Goal: Task Accomplishment & Management: Use online tool/utility

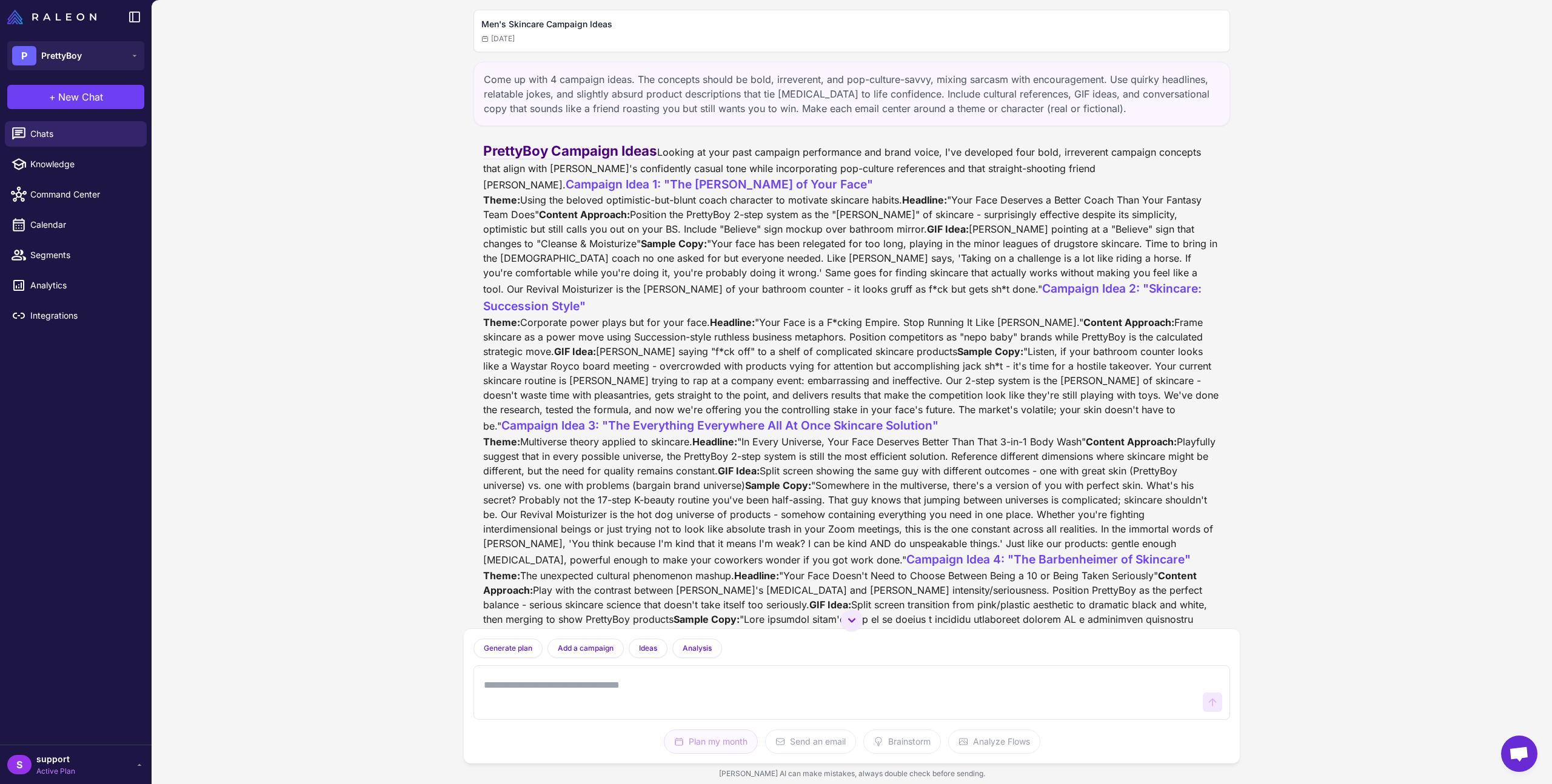
scroll to position [569, 0]
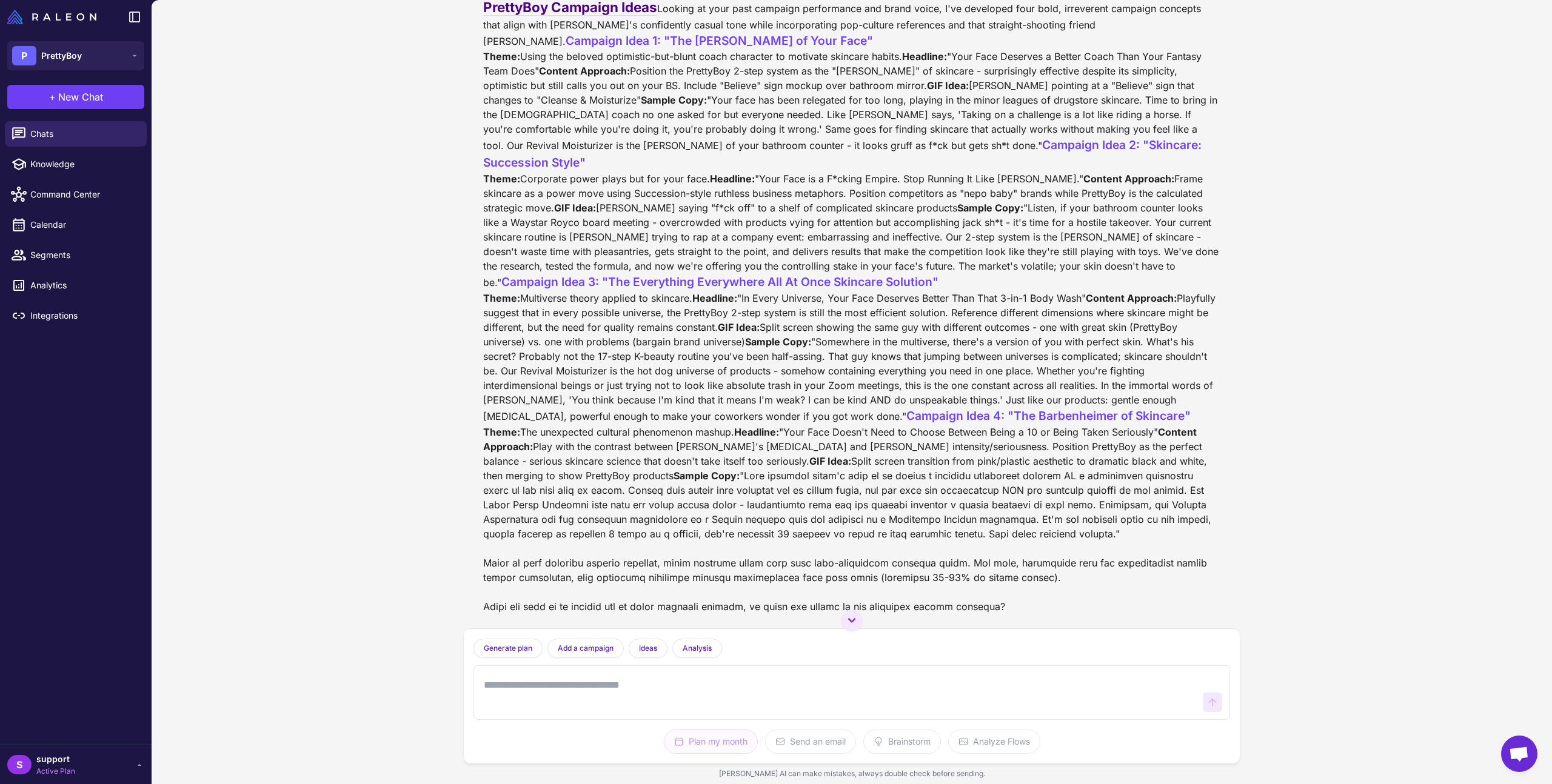
click at [663, 684] on textarea at bounding box center [839, 693] width 717 height 39
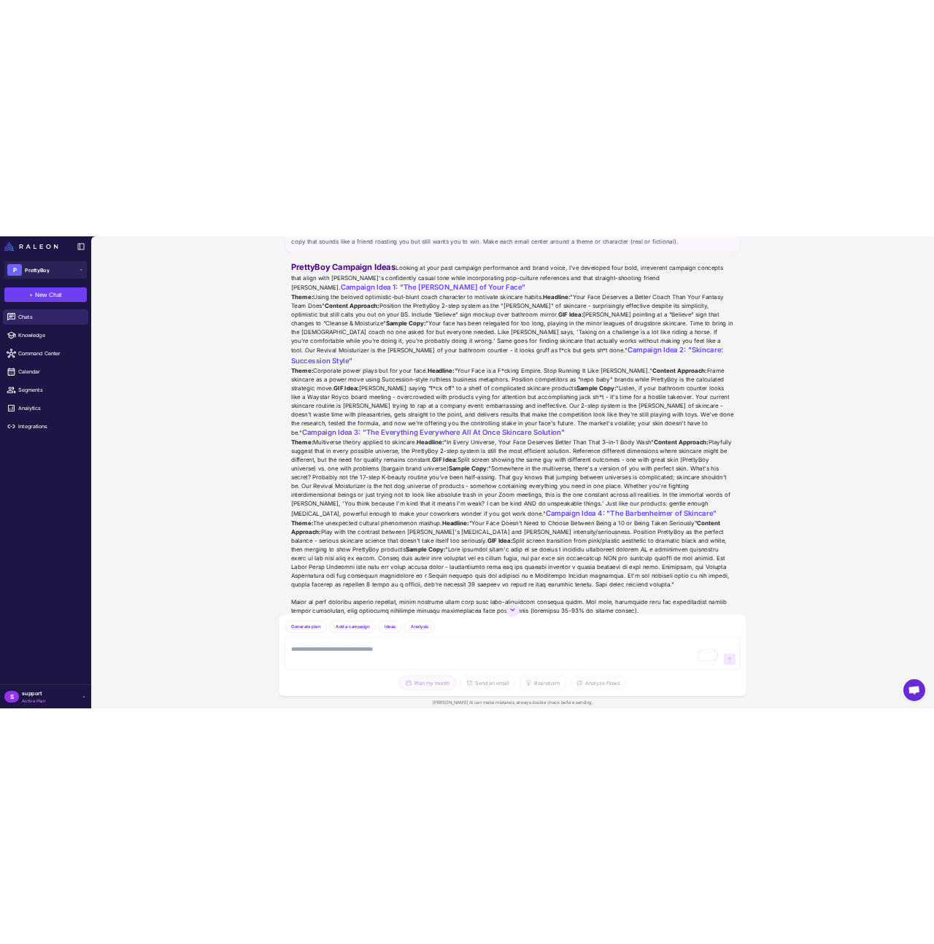
scroll to position [0, 0]
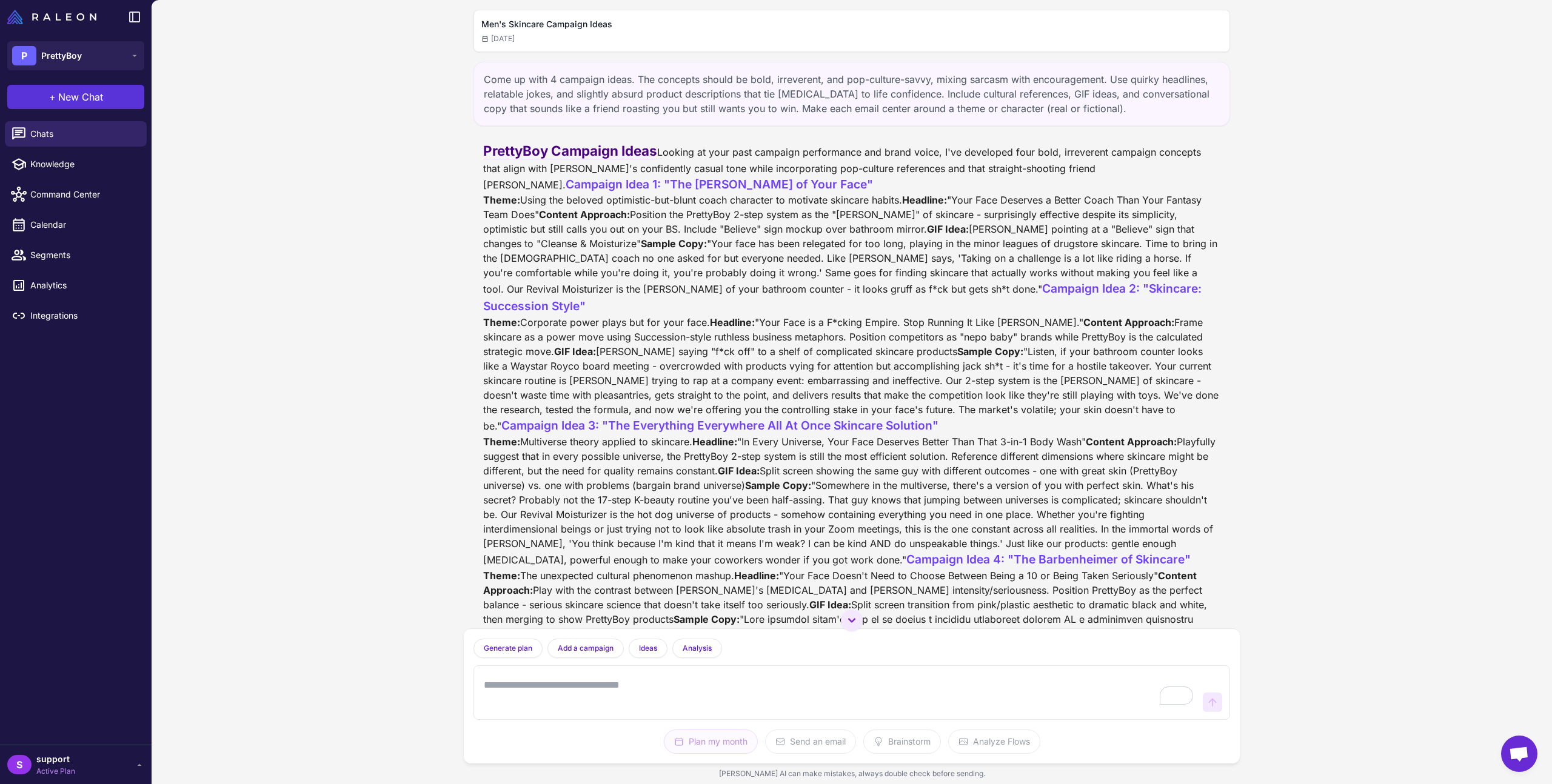
click at [97, 106] on button "+ New Chat" at bounding box center [76, 96] width 137 height 24
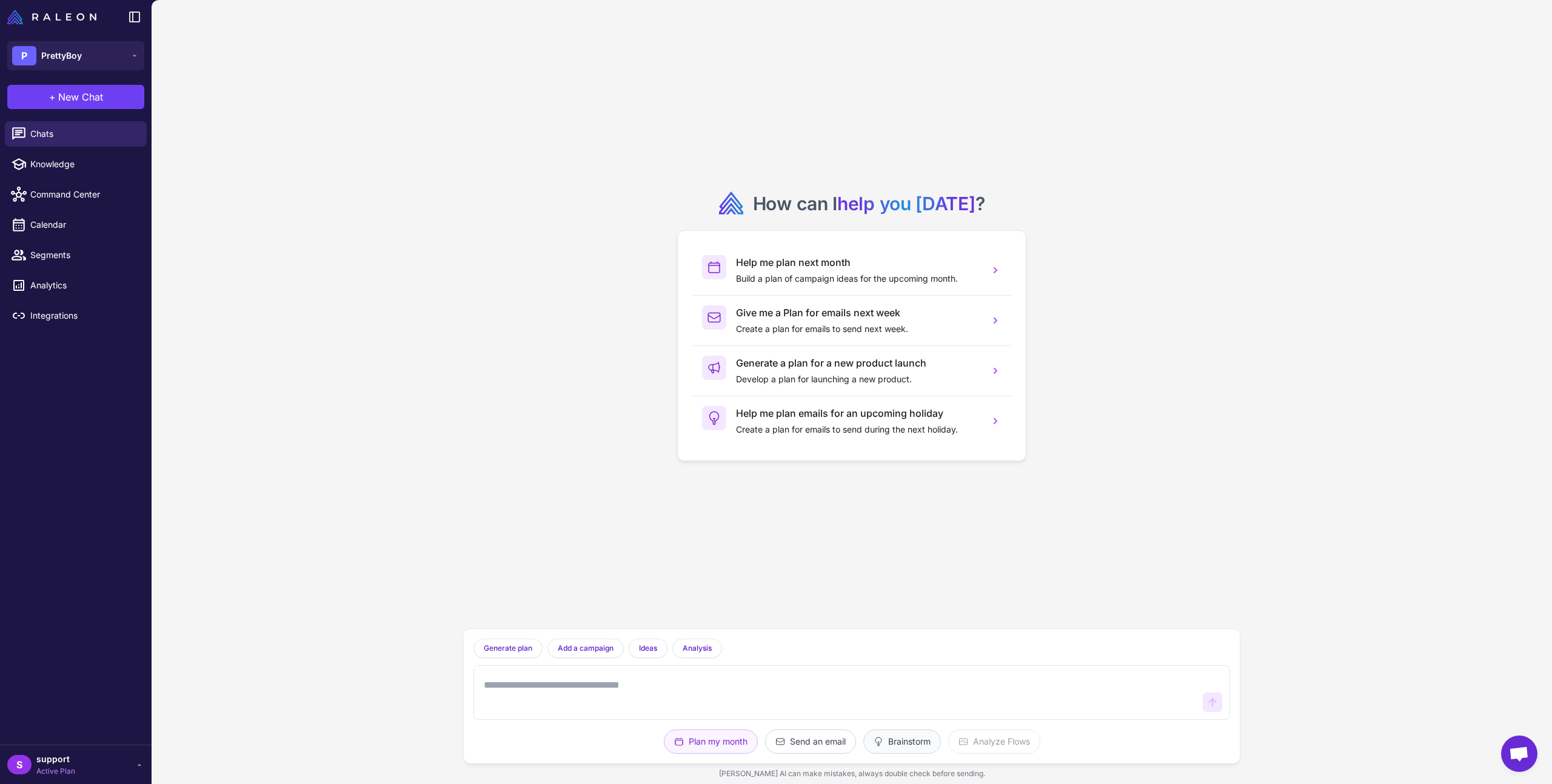
click at [948, 740] on button "Brainstorm" at bounding box center [994, 742] width 92 height 24
click at [626, 693] on textarea "To enrich screen reader interactions, please activate Accessibility in Grammarl…" at bounding box center [839, 693] width 717 height 39
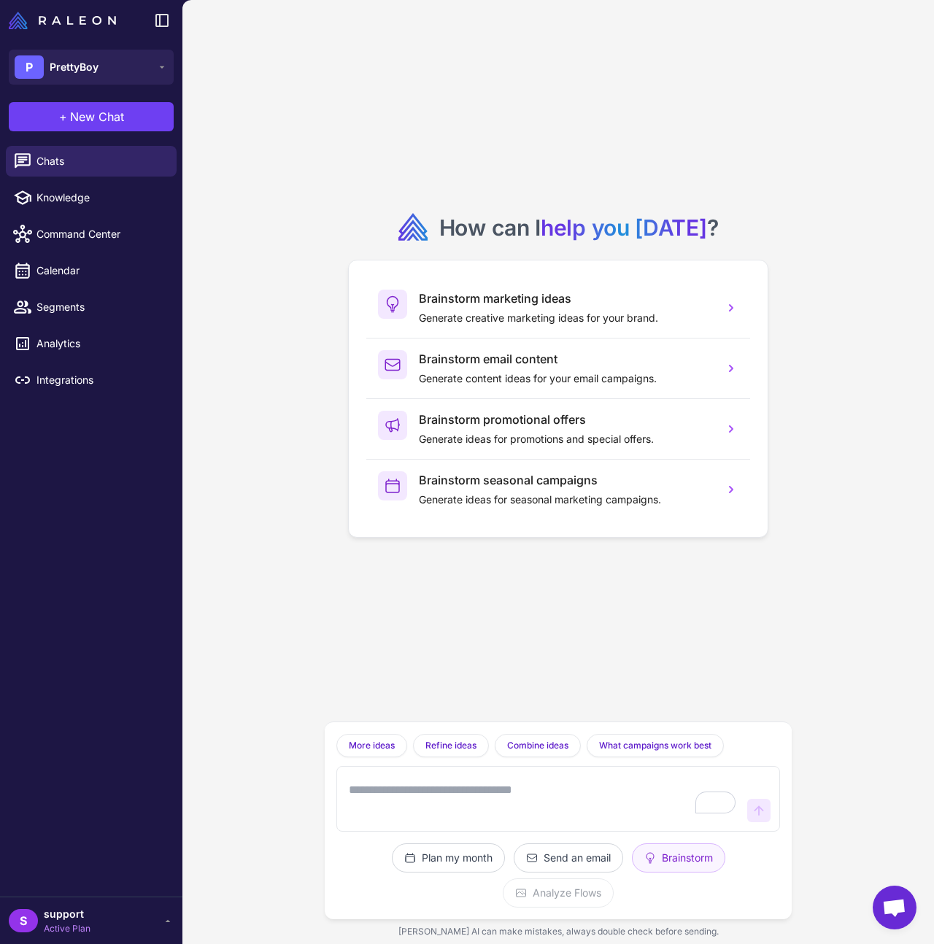
click at [525, 795] on textarea "To enrich screen reader interactions, please activate Accessibility in Grammarl…" at bounding box center [544, 799] width 396 height 47
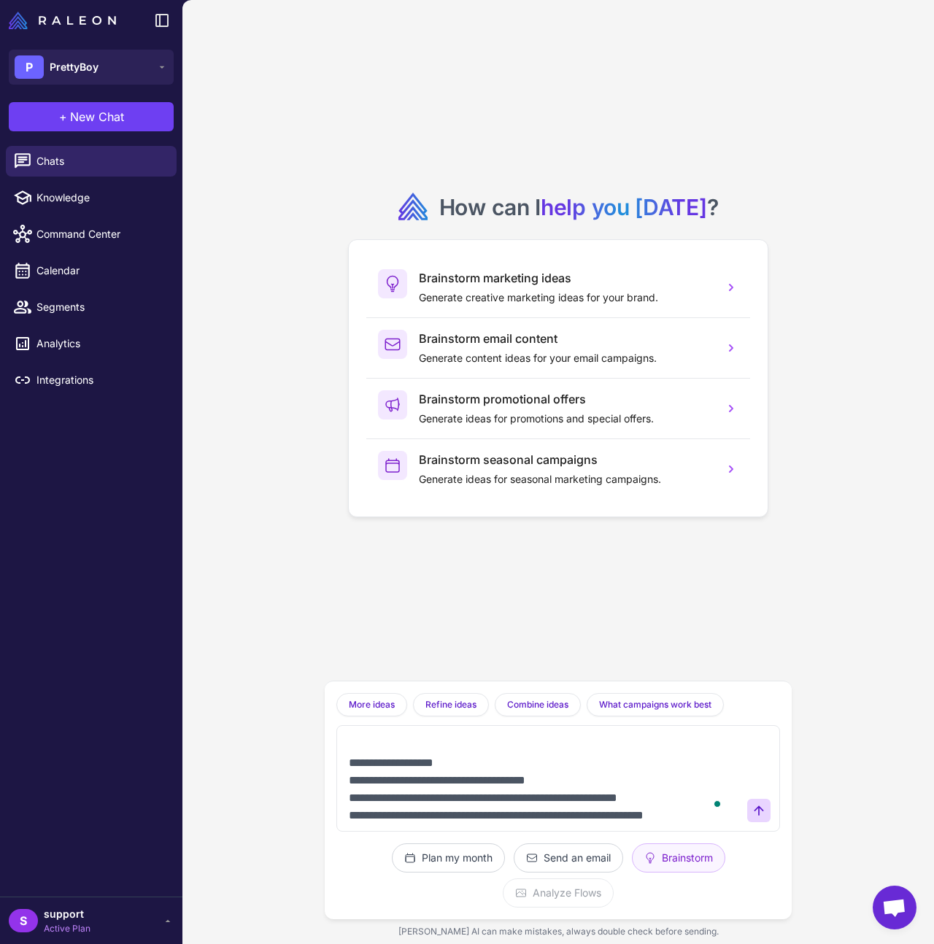
scroll to position [56, 0]
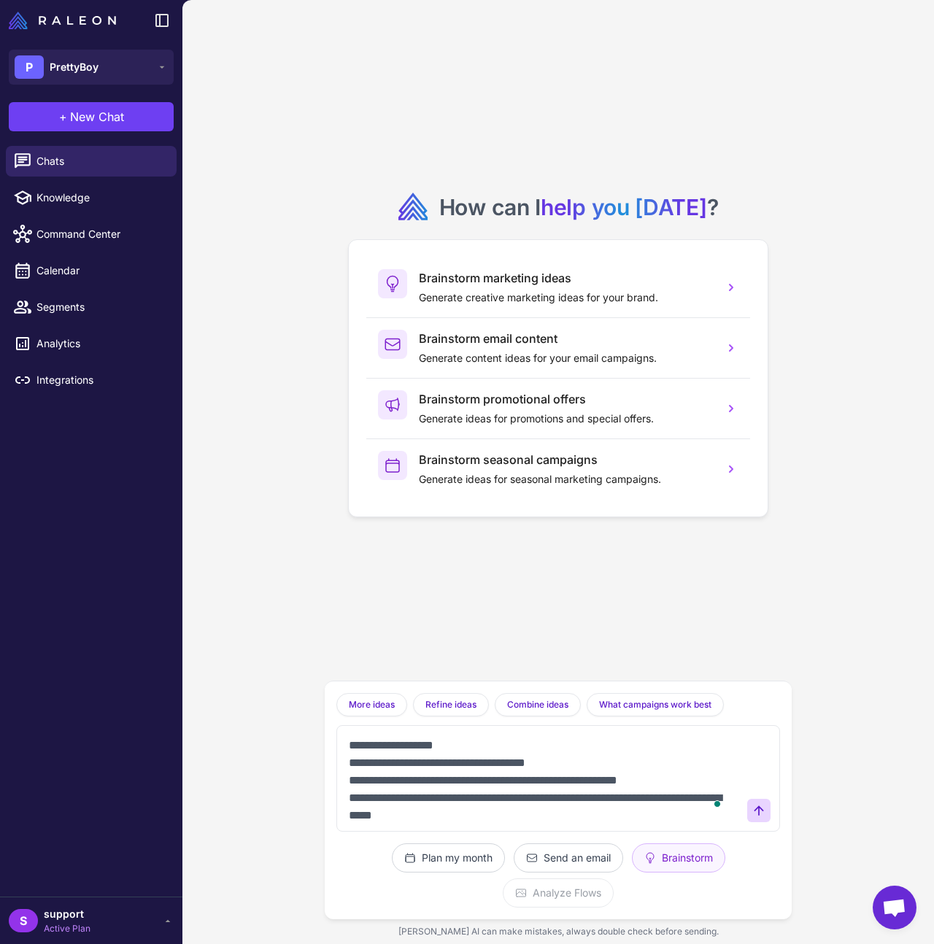
type textarea "**********"
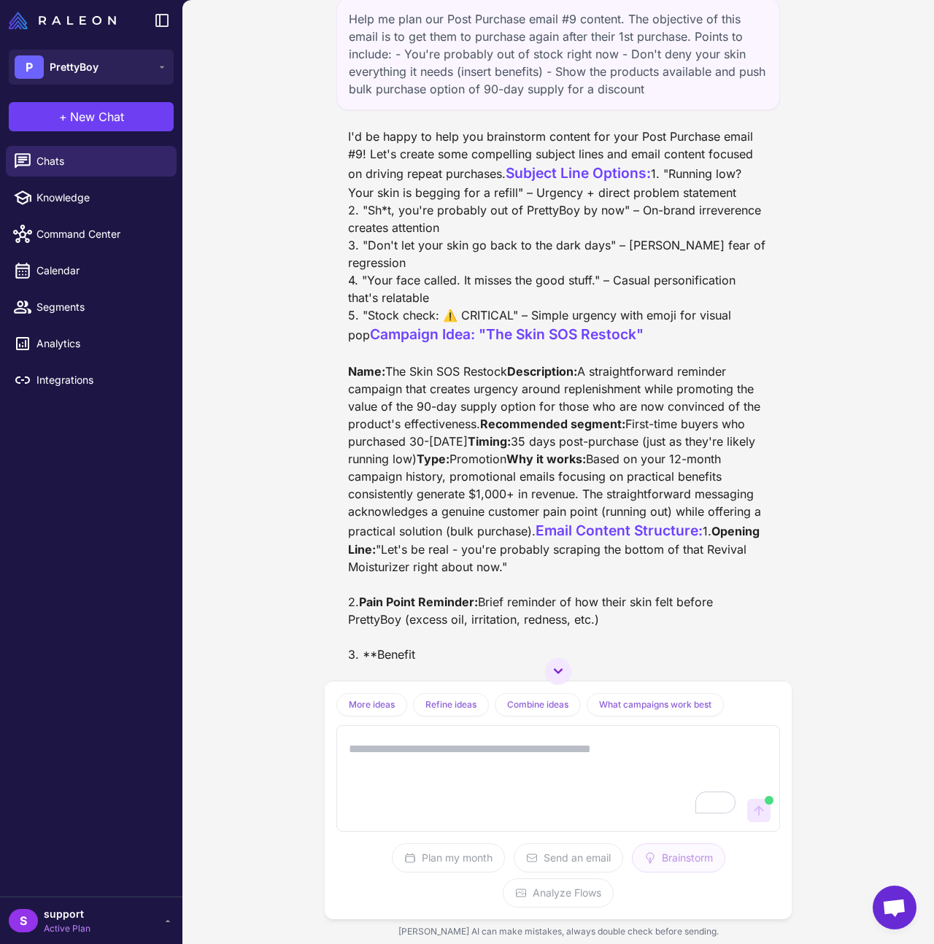
scroll to position [223, 0]
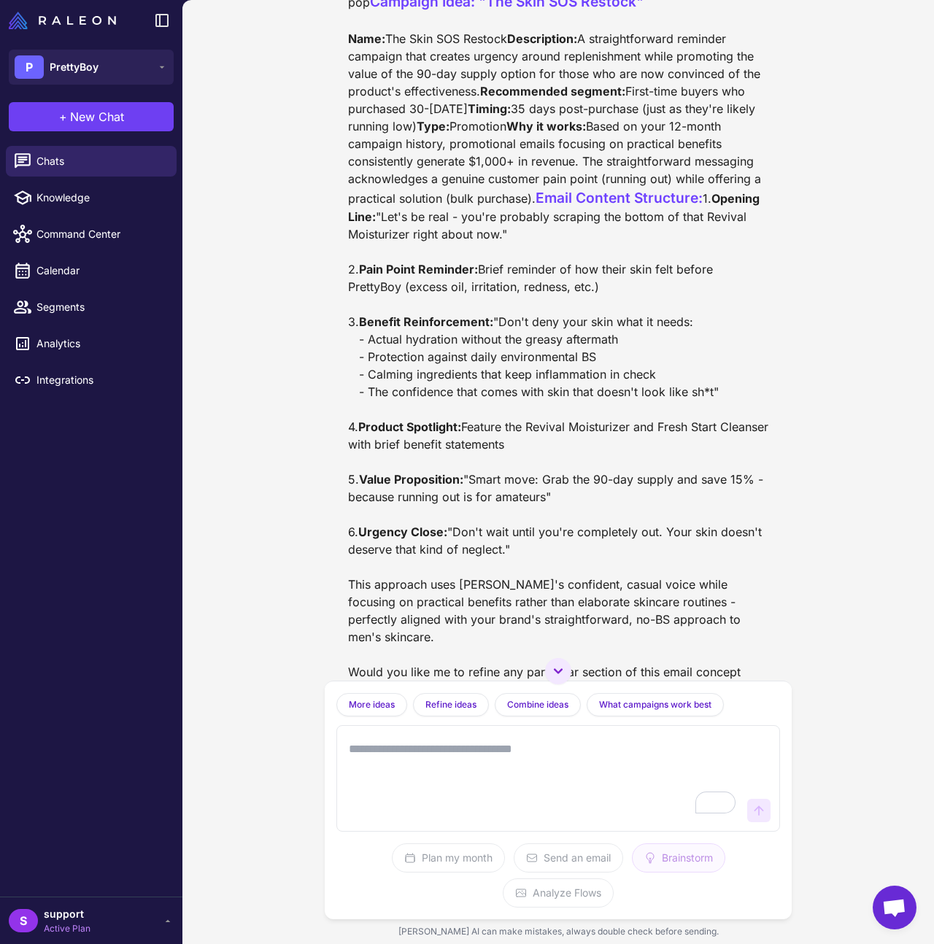
scroll to position [662, 0]
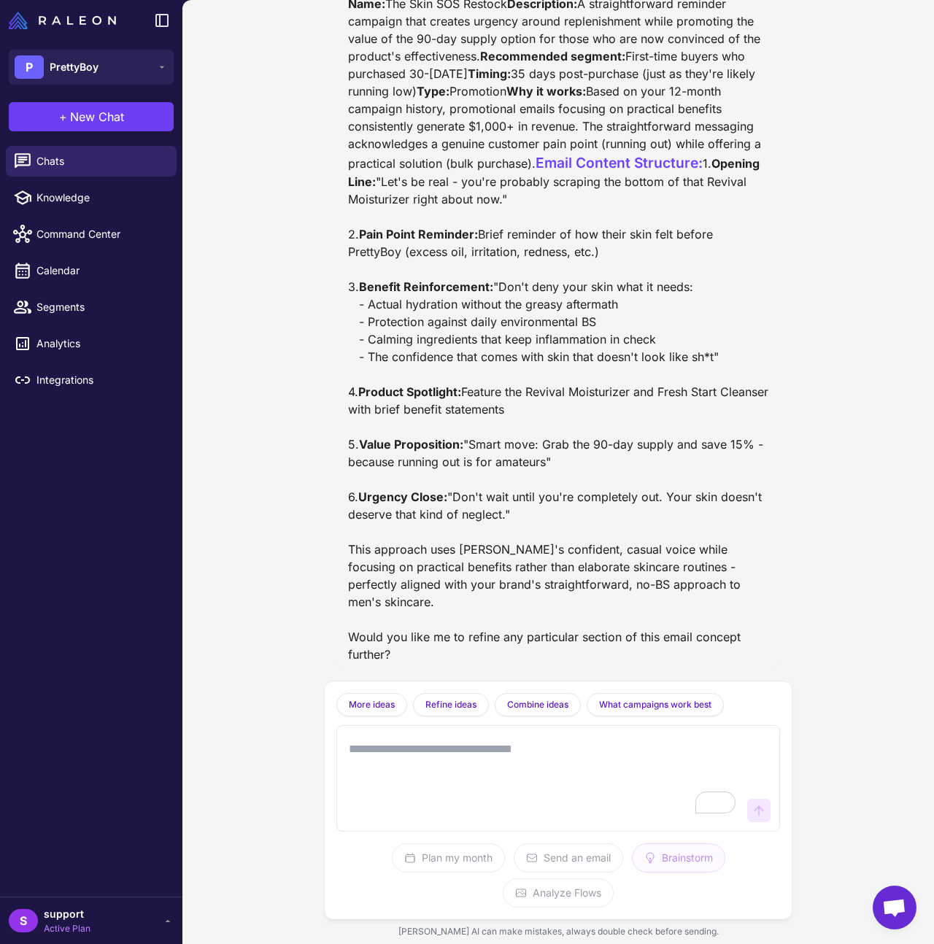
click at [498, 744] on textarea "To enrich screen reader interactions, please activate Accessibility in Grammarl…" at bounding box center [544, 779] width 396 height 88
type textarea "**********"
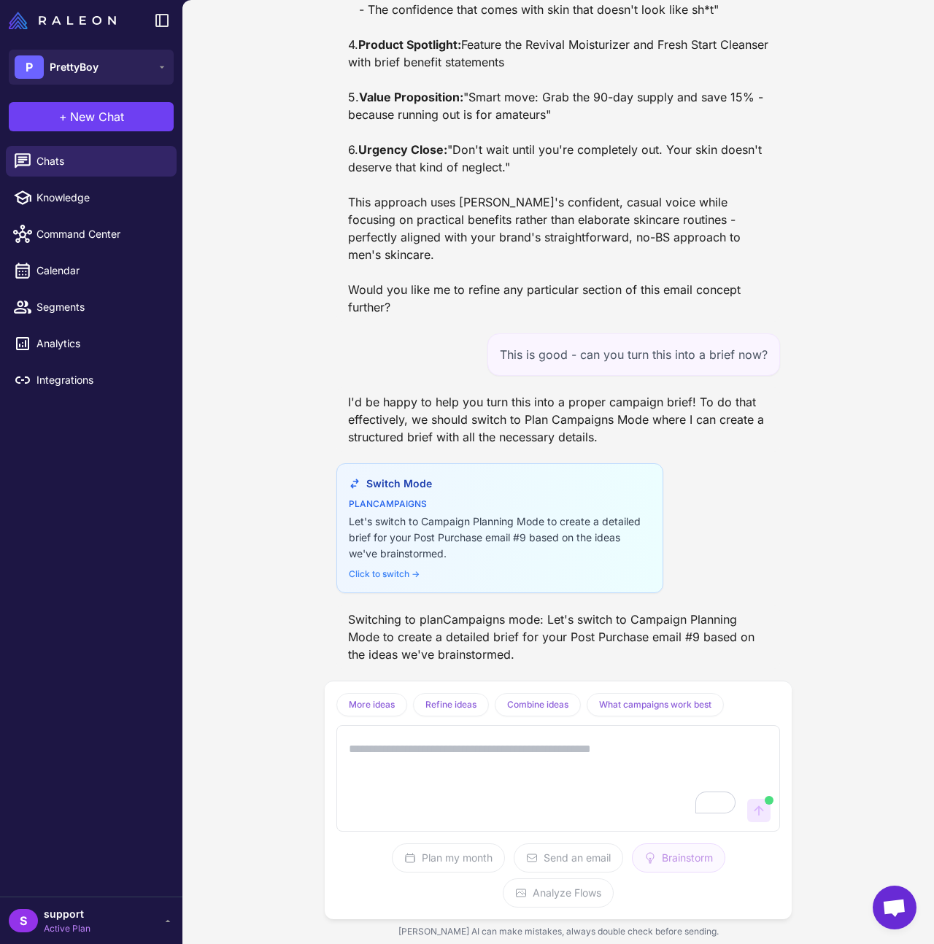
scroll to position [1009, 0]
click at [397, 575] on div "Click to switch →" at bounding box center [500, 574] width 302 height 13
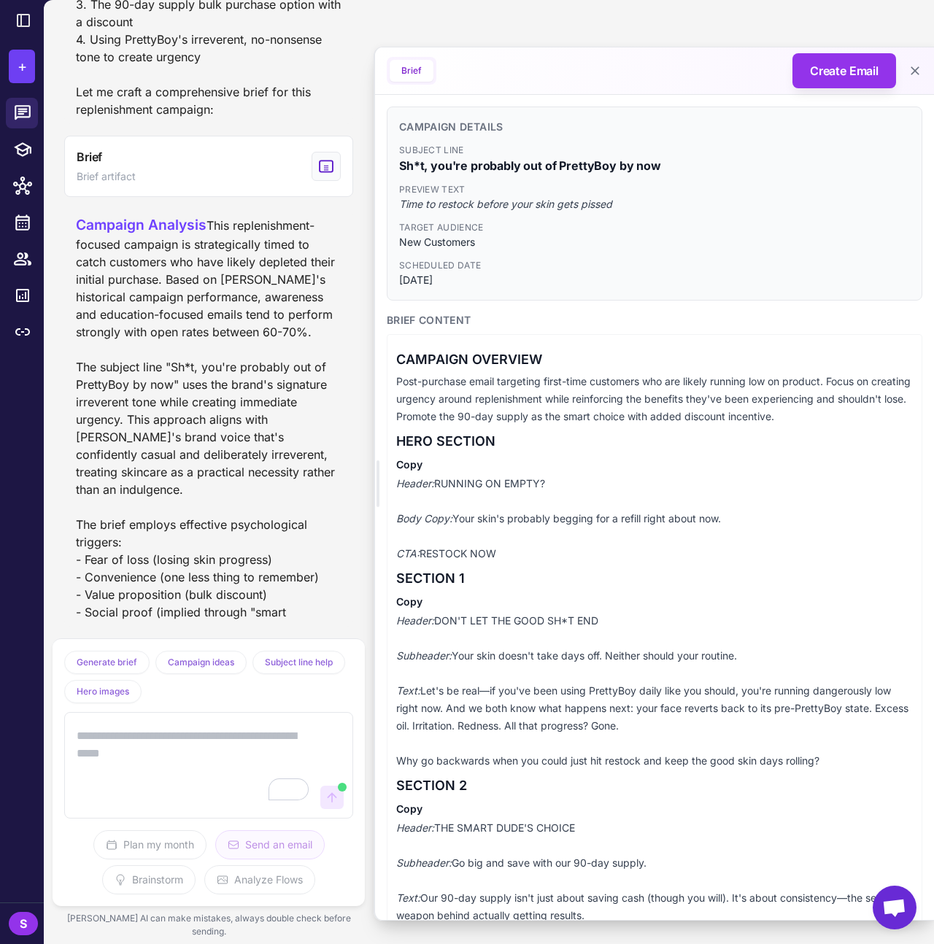
scroll to position [623, 0]
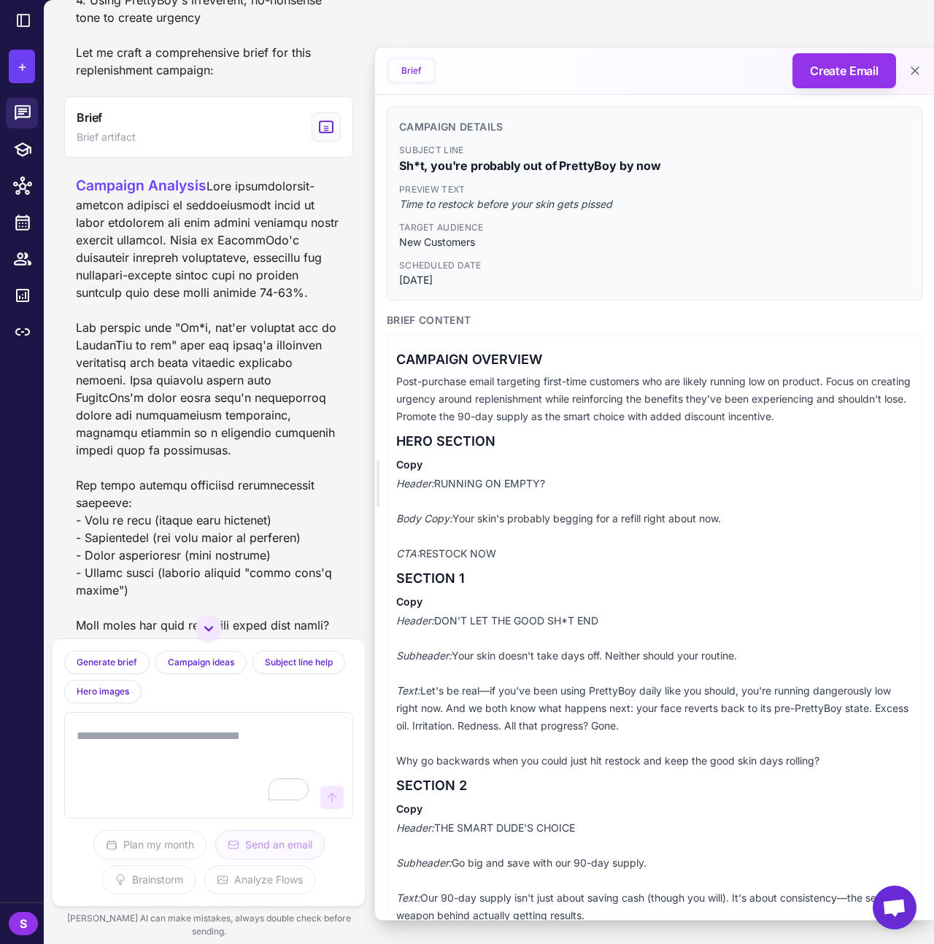
scroll to position [61, 0]
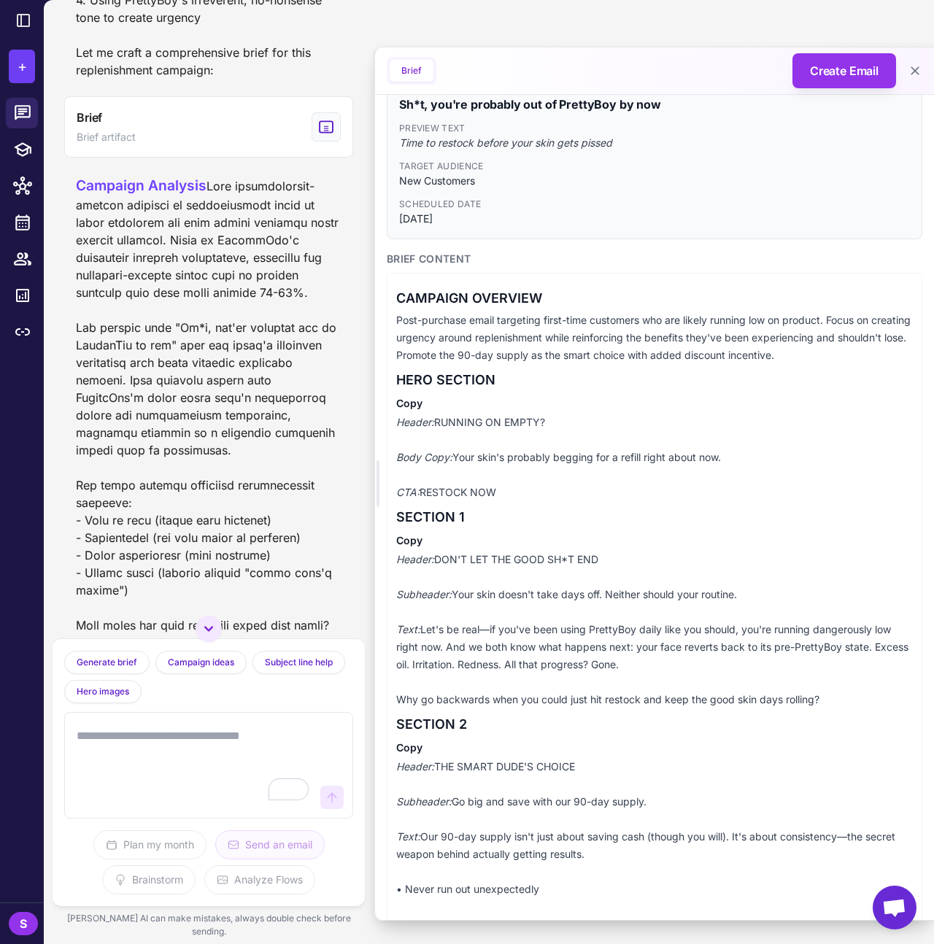
click at [739, 457] on p "Header: RUNNING ON EMPTY? Body Copy: Your skin's probably begging for a refill …" at bounding box center [654, 458] width 517 height 88
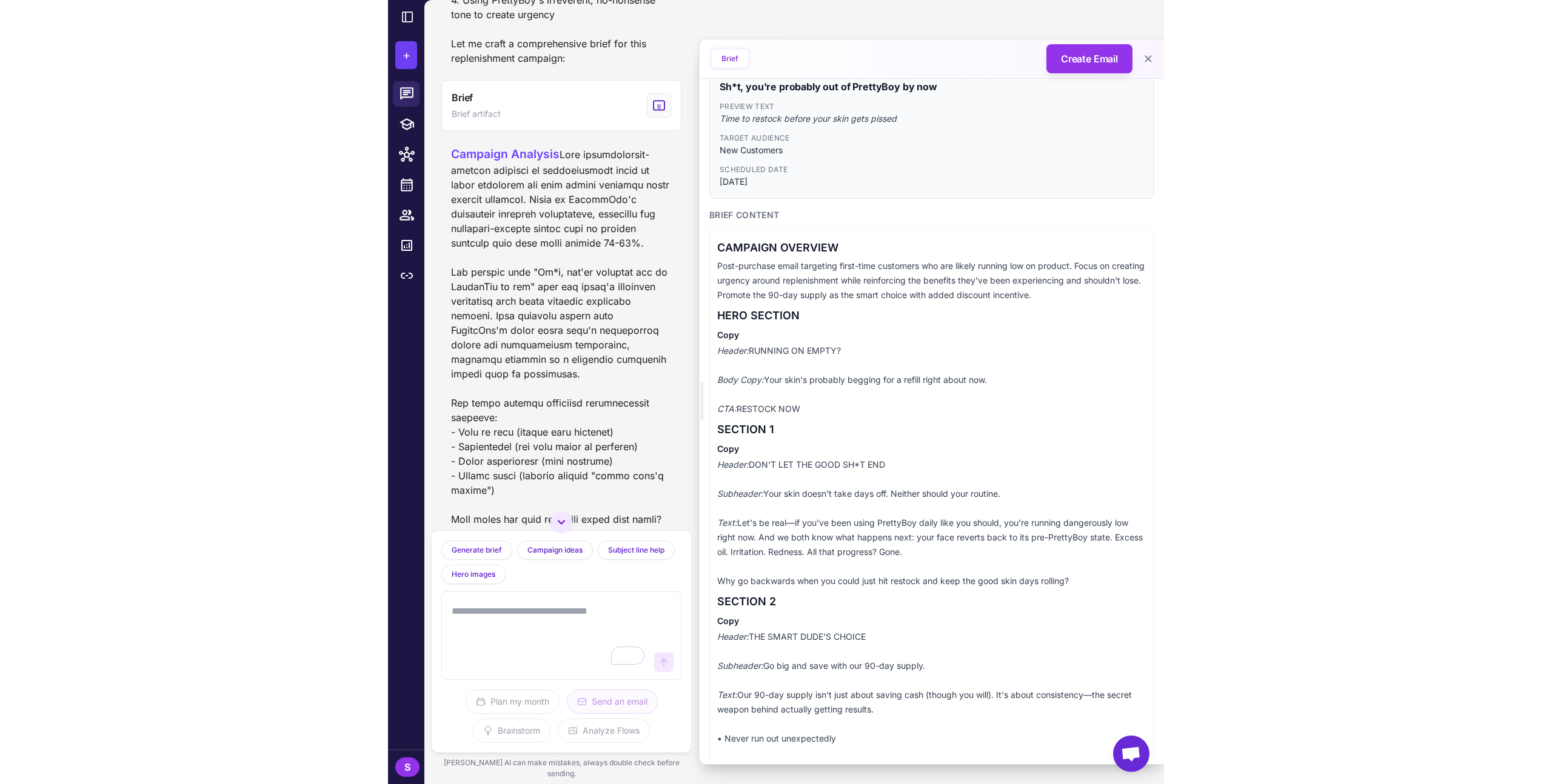
scroll to position [0, 0]
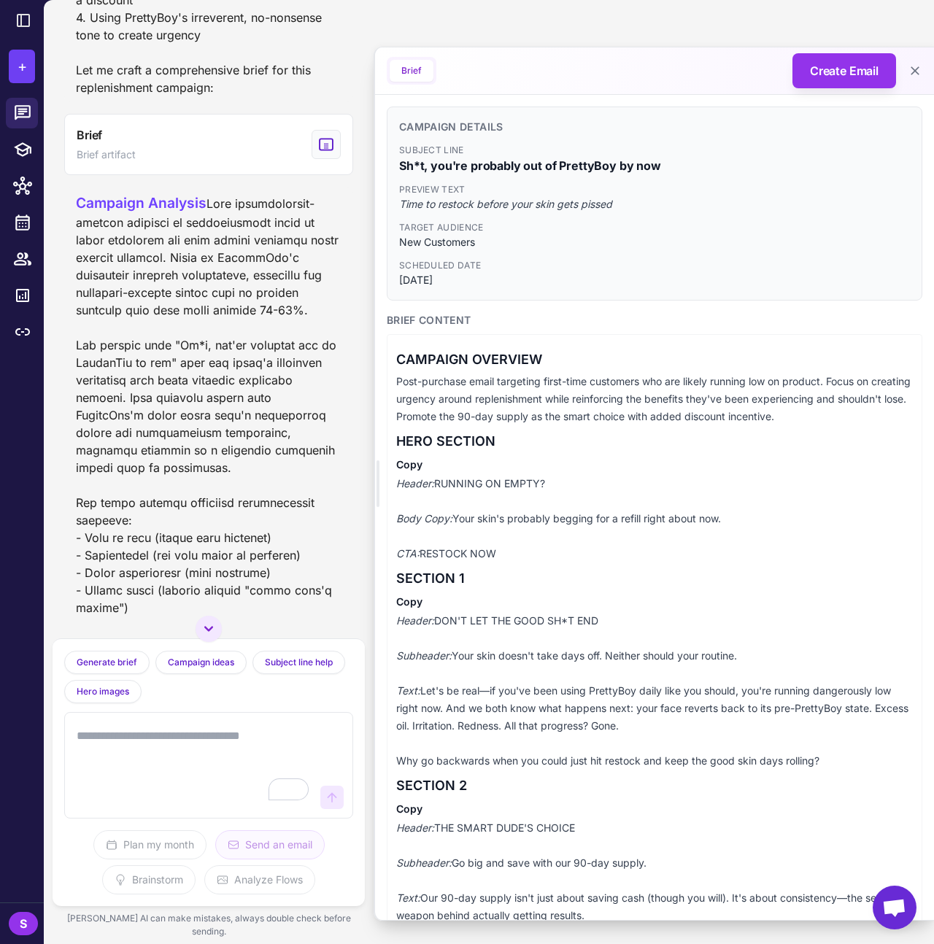
click at [281, 347] on div "Campaign Analysis" at bounding box center [209, 466] width 266 height 547
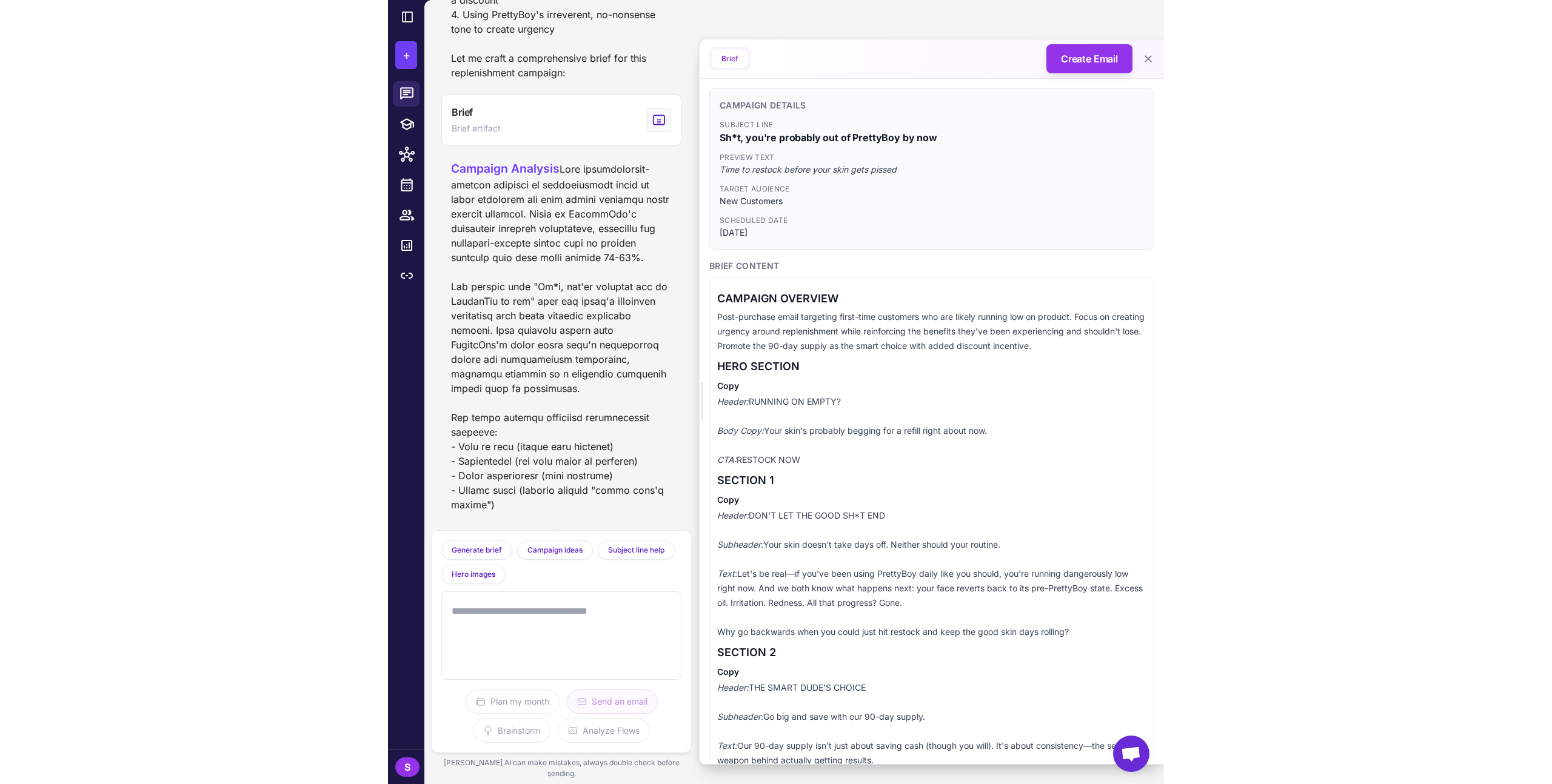
scroll to position [28, 0]
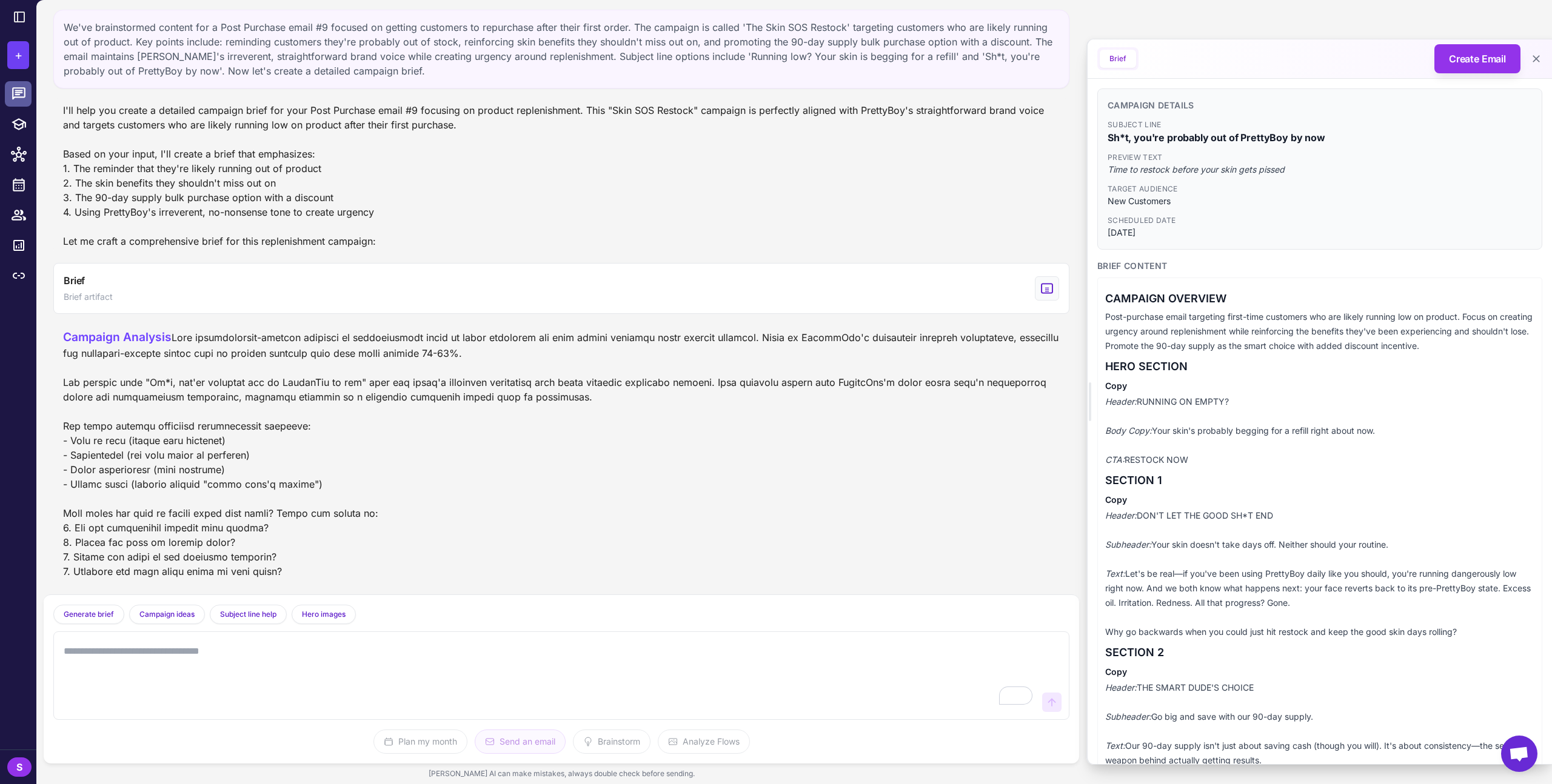
click at [18, 101] on icon at bounding box center [18, 94] width 16 height 16
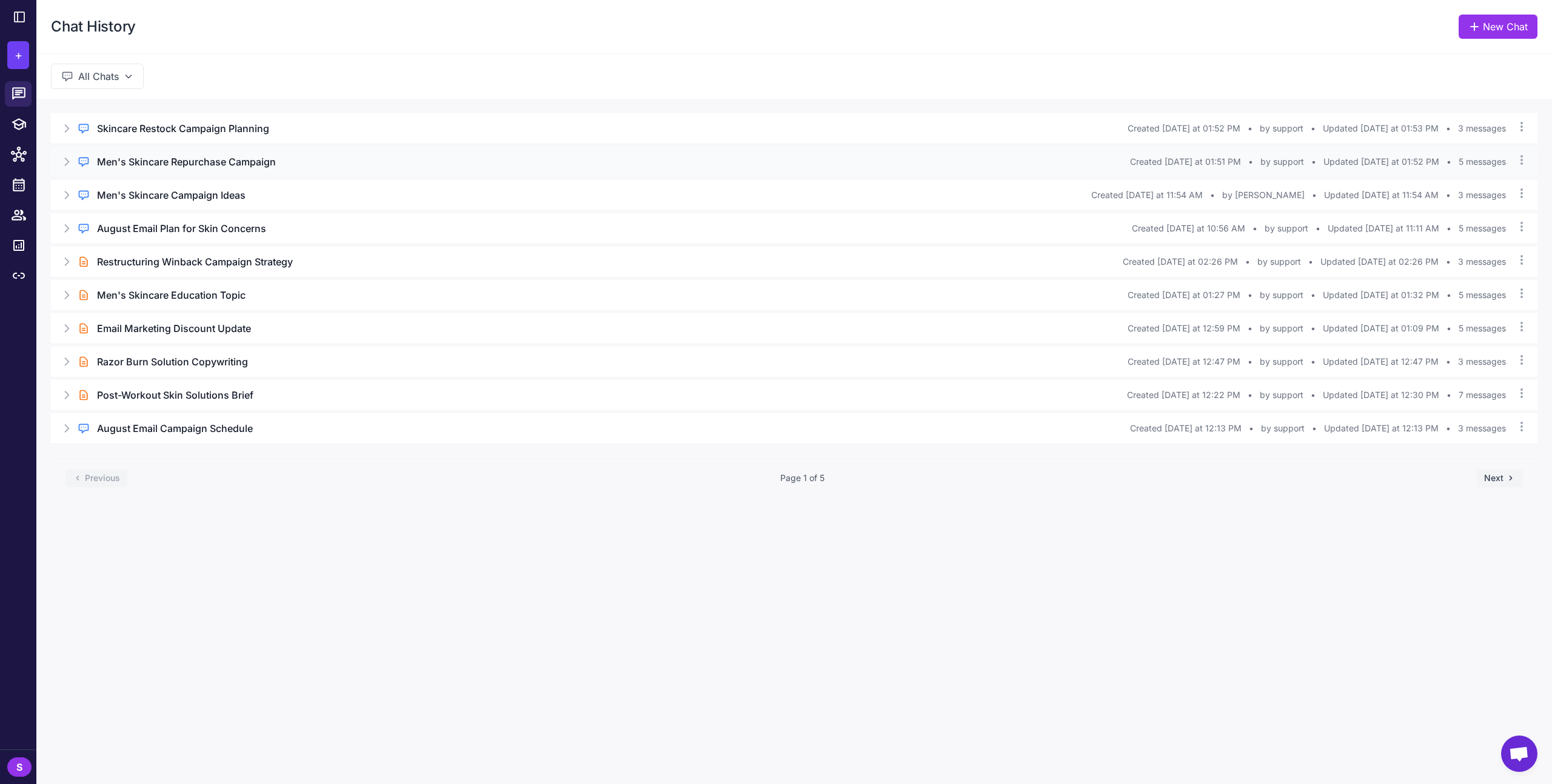
click at [200, 165] on h3 "Men's Skincare Repurchase Campaign" at bounding box center [186, 162] width 179 height 15
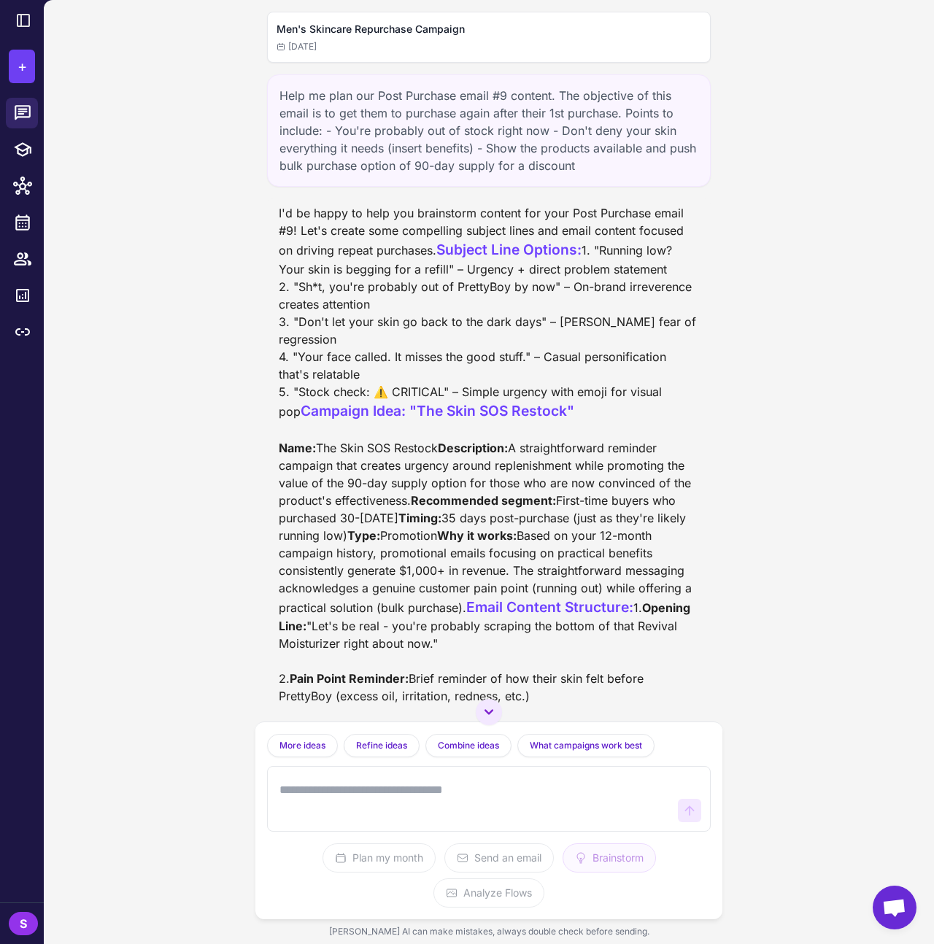
click at [447, 466] on div "I'd be happy to help you brainstorm content for your Post Purchase email #9! Le…" at bounding box center [489, 656] width 420 height 904
drag, startPoint x: 441, startPoint y: 465, endPoint x: 298, endPoint y: 459, distance: 142.4
click at [298, 459] on div "I'd be happy to help you brainstorm content for your Post Purchase email #9! Le…" at bounding box center [489, 656] width 420 height 904
copy div "Stock check: ⚠️ CRITICAL"
click at [24, 105] on icon at bounding box center [23, 112] width 16 height 15
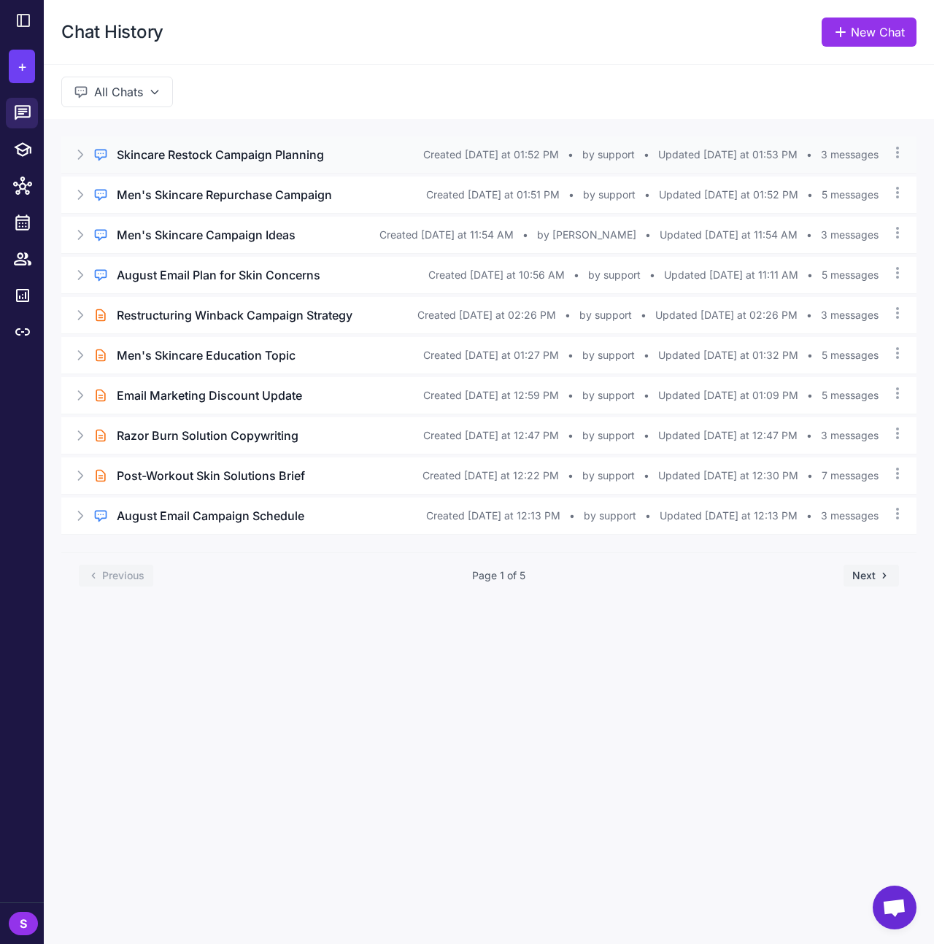
click at [301, 160] on h3 "Skincare Restock Campaign Planning" at bounding box center [220, 155] width 207 height 18
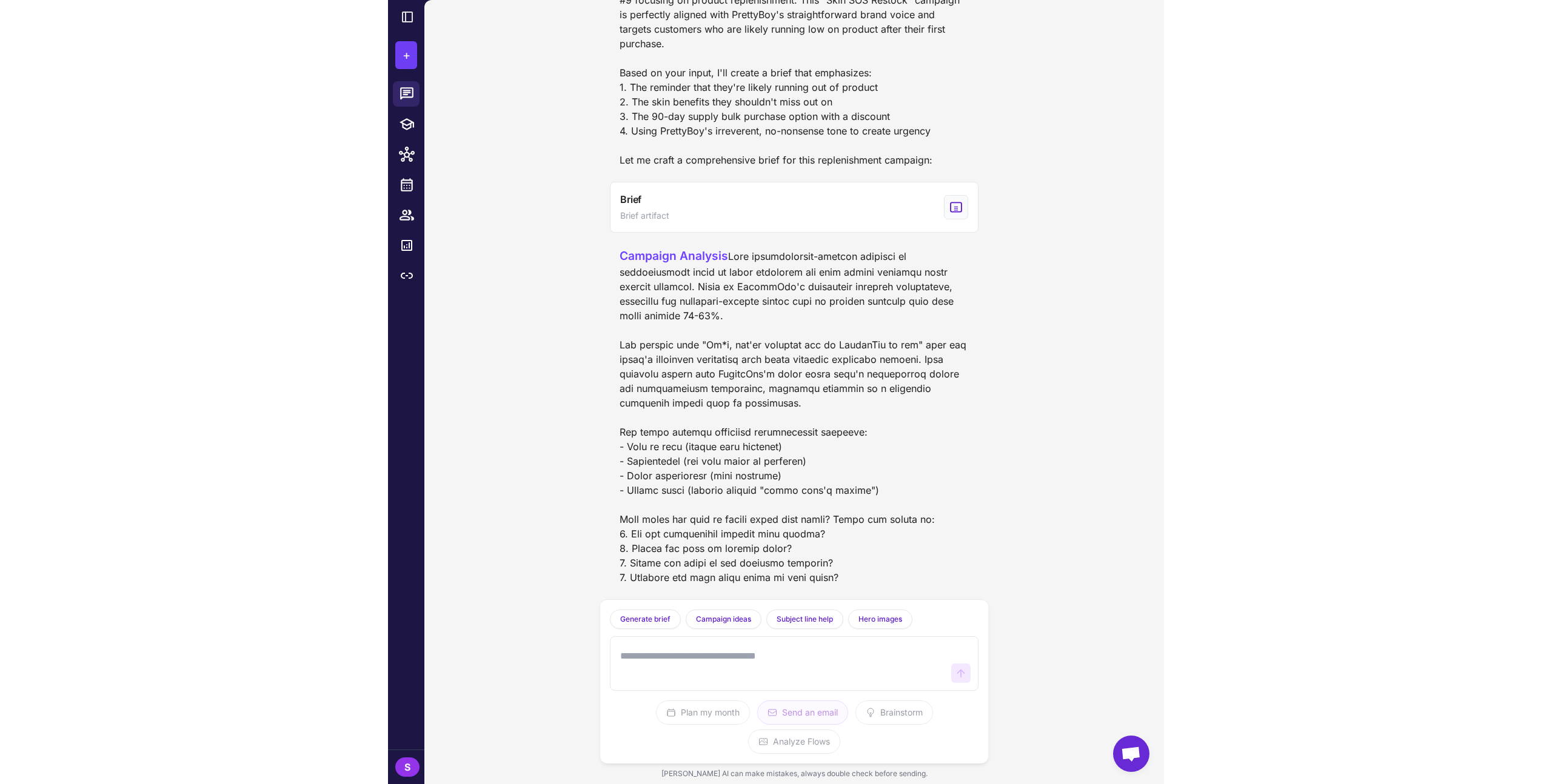
scroll to position [61, 0]
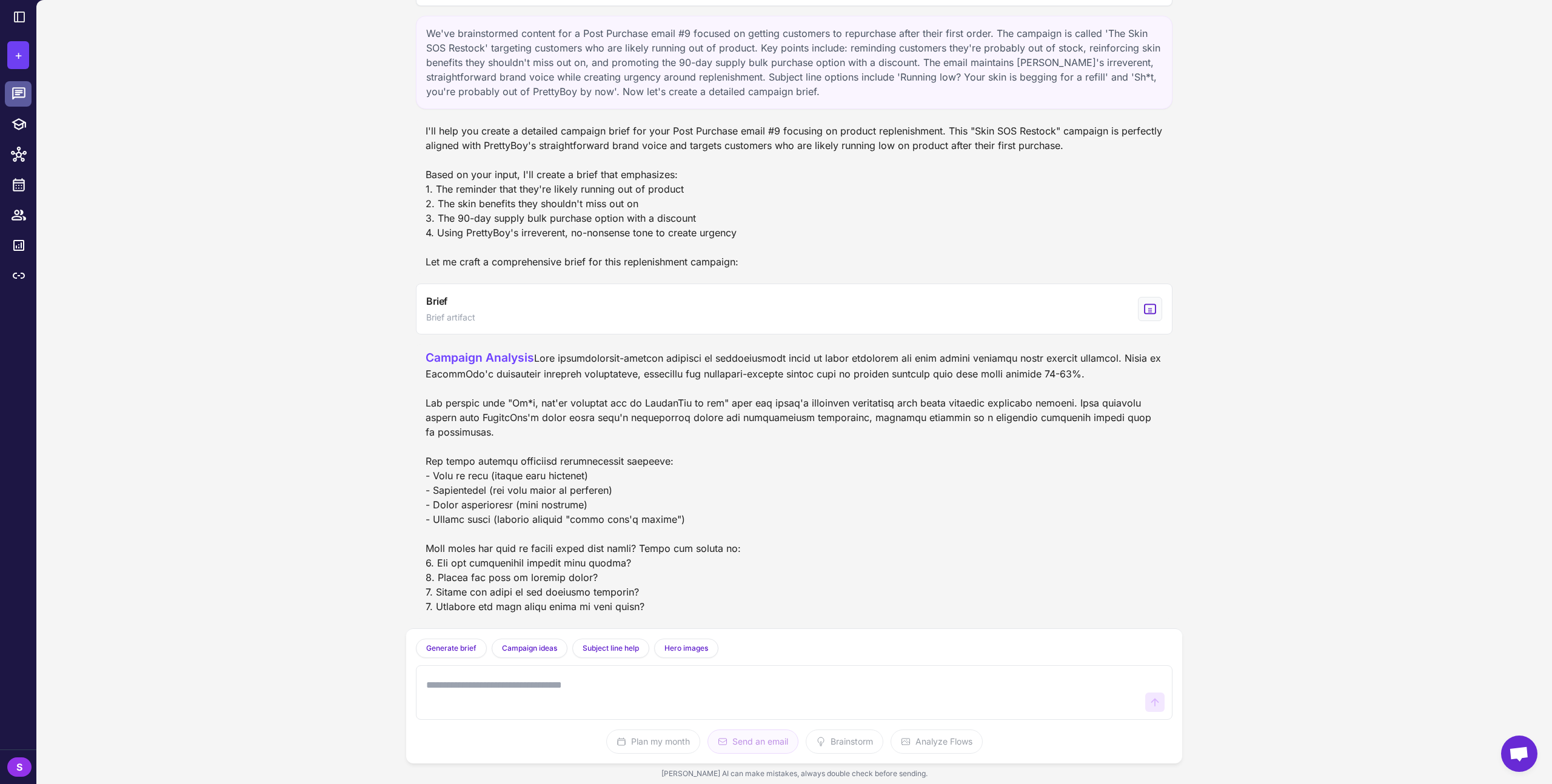
click at [16, 92] on icon at bounding box center [19, 93] width 13 height 12
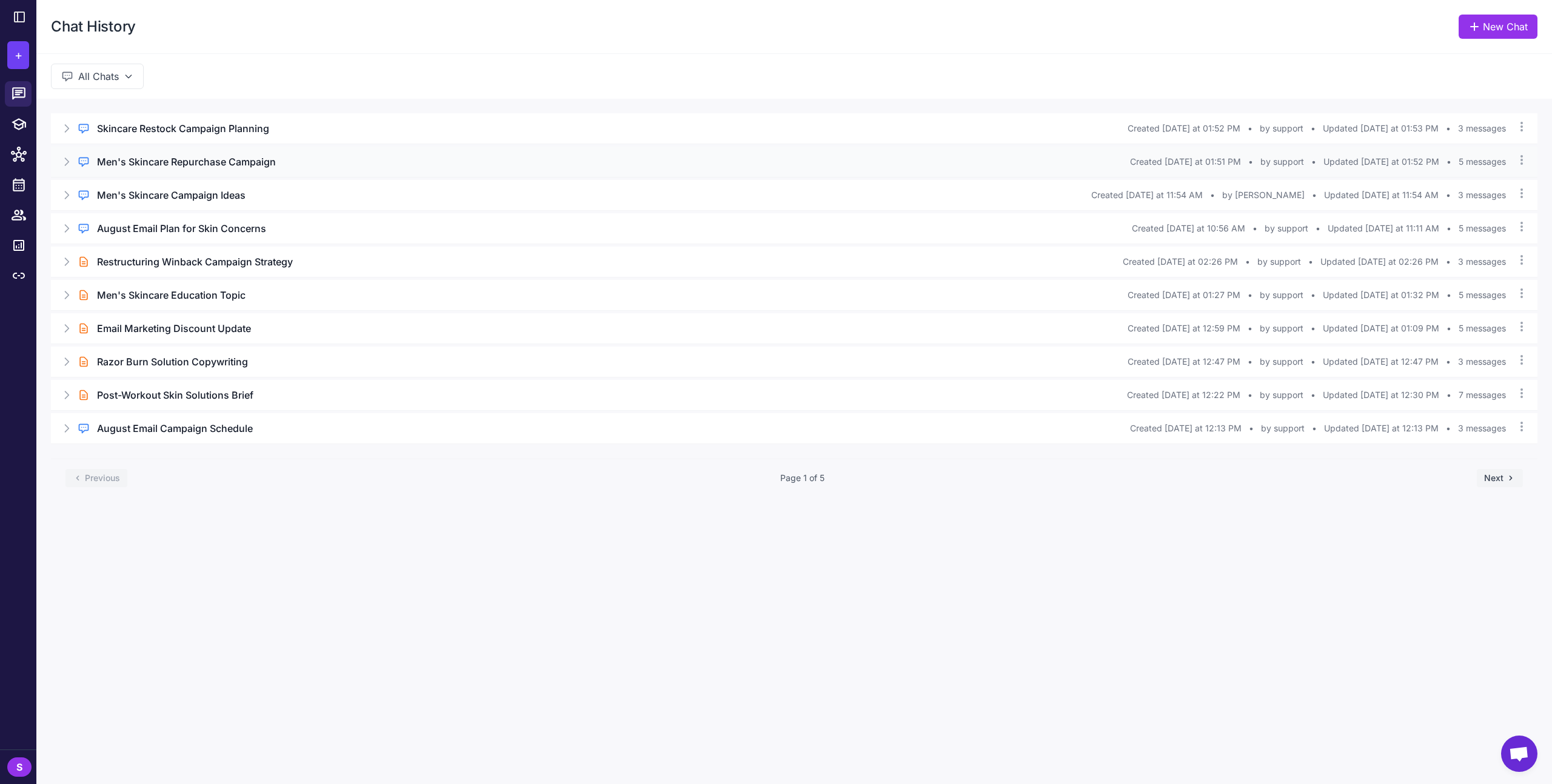
click at [149, 163] on h3 "Men's Skincare Repurchase Campaign" at bounding box center [186, 162] width 179 height 15
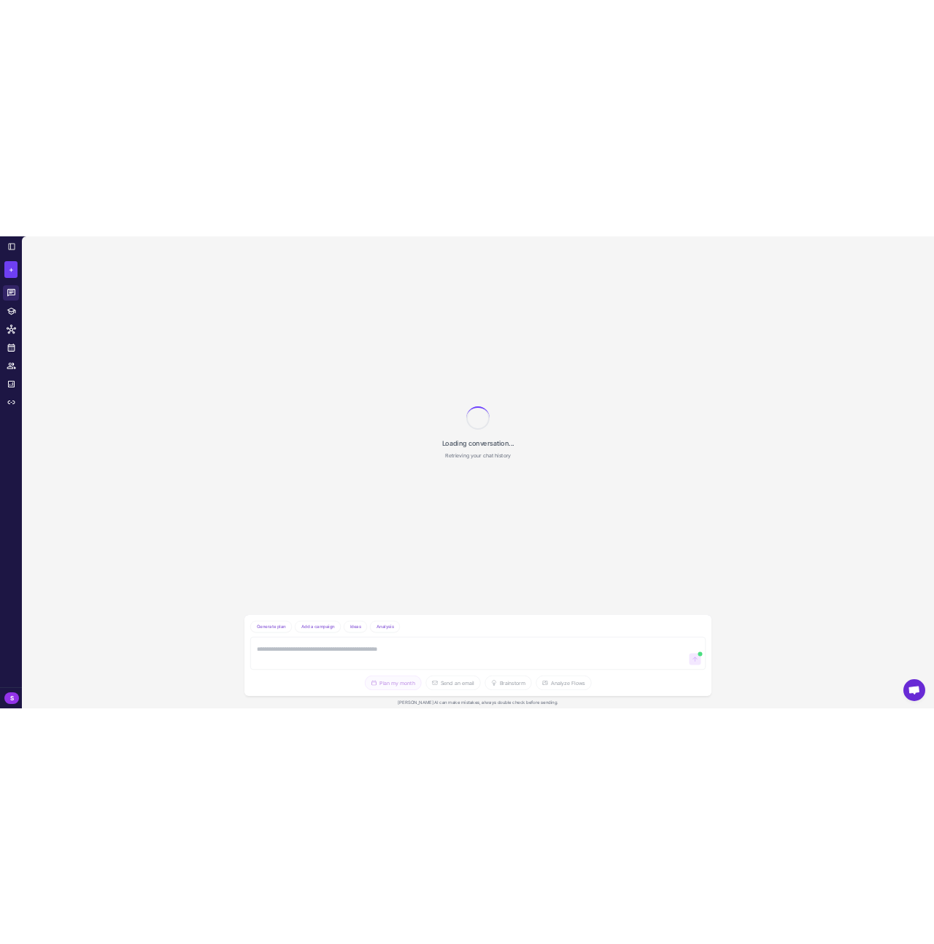
scroll to position [552, 0]
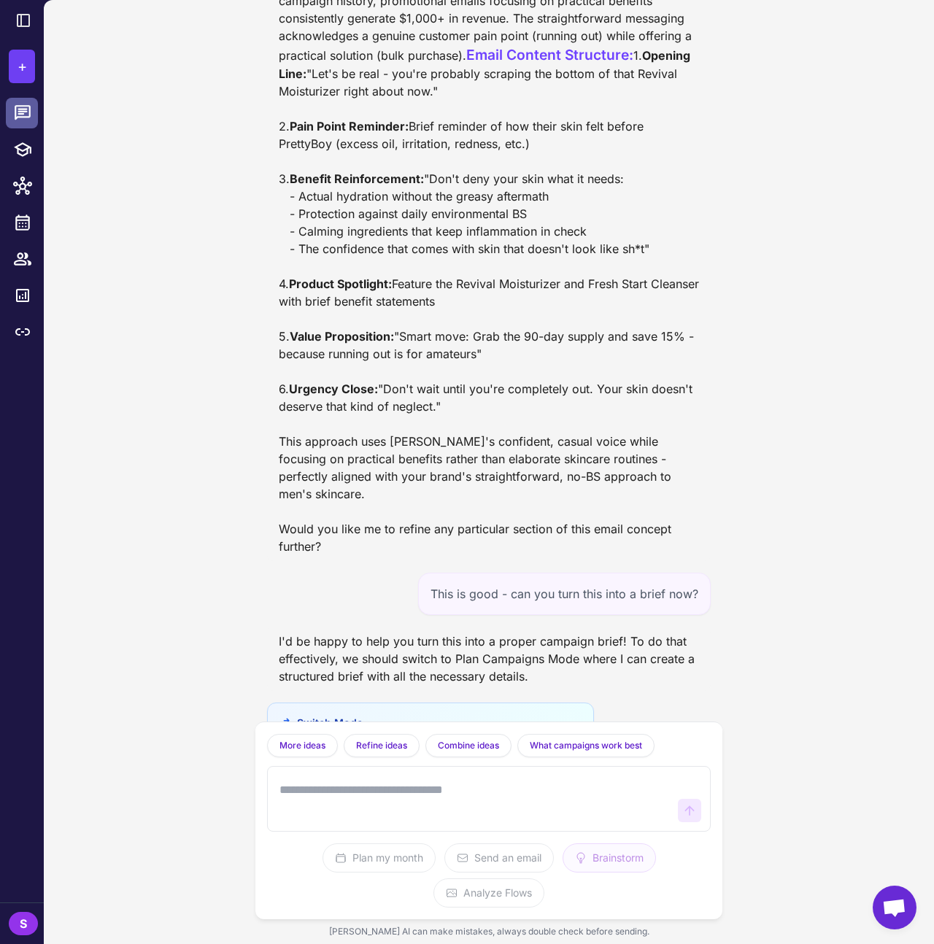
click at [22, 113] on icon at bounding box center [23, 112] width 16 height 15
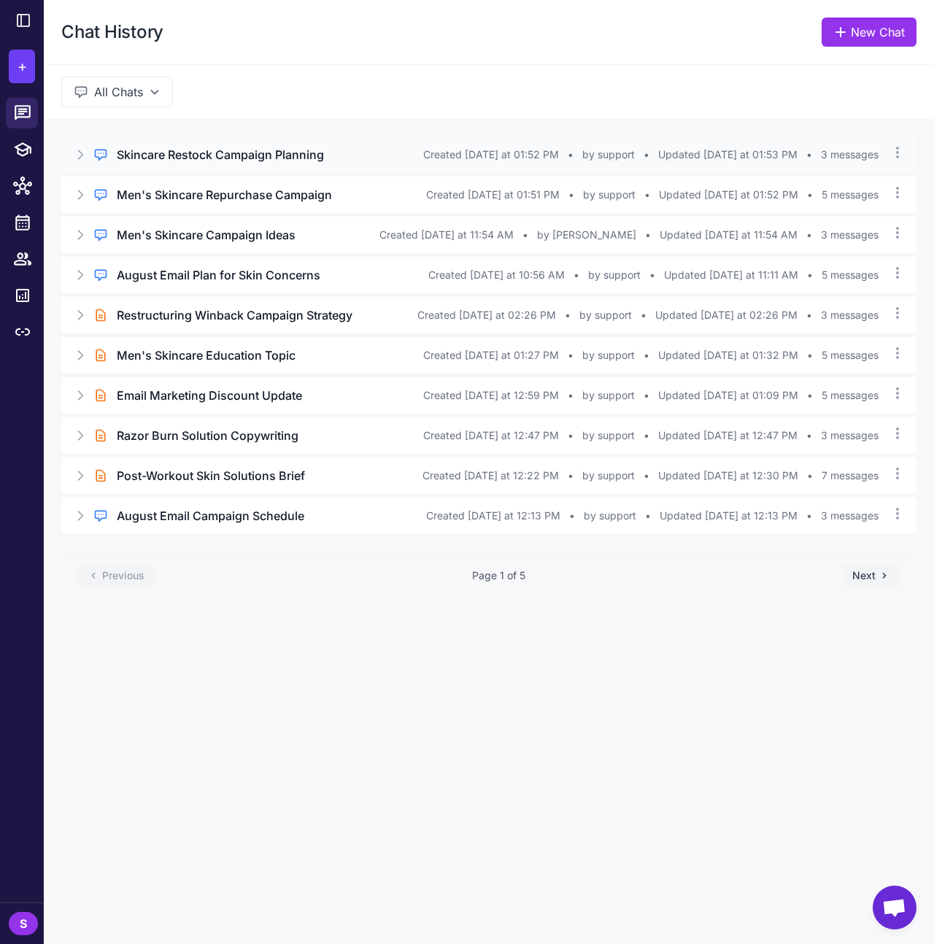
click at [239, 154] on h3 "Skincare Restock Campaign Planning" at bounding box center [220, 155] width 207 height 18
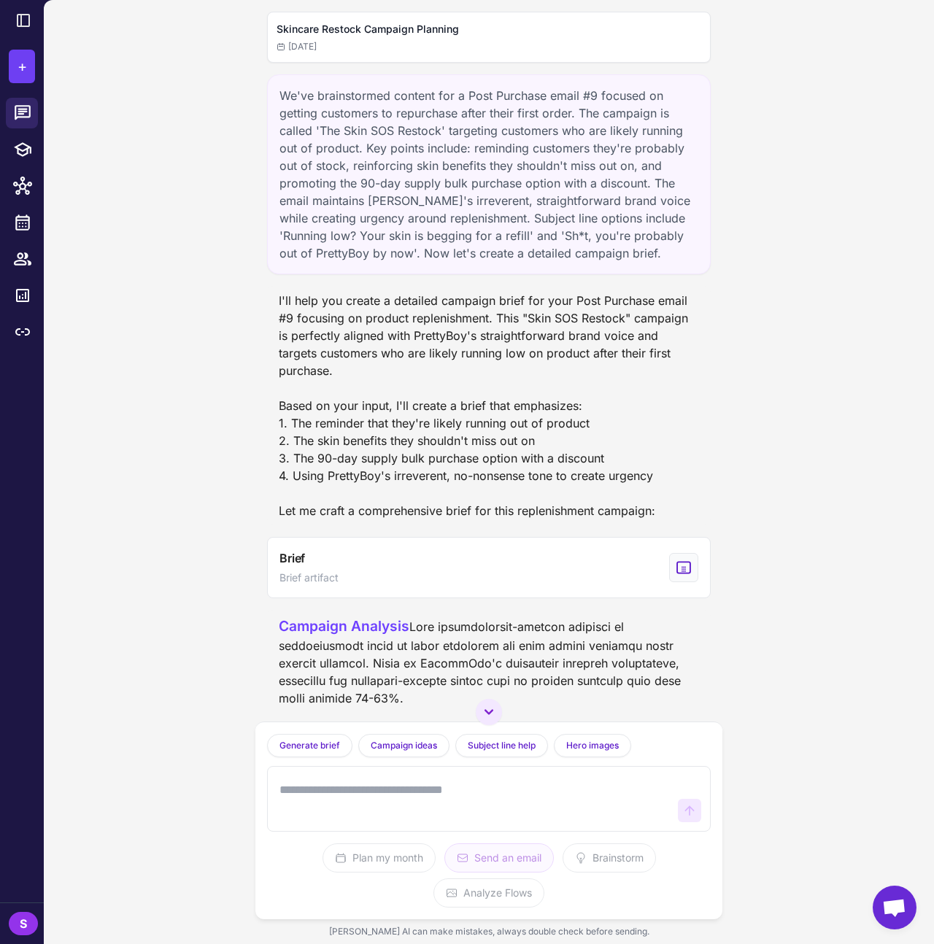
scroll to position [336, 0]
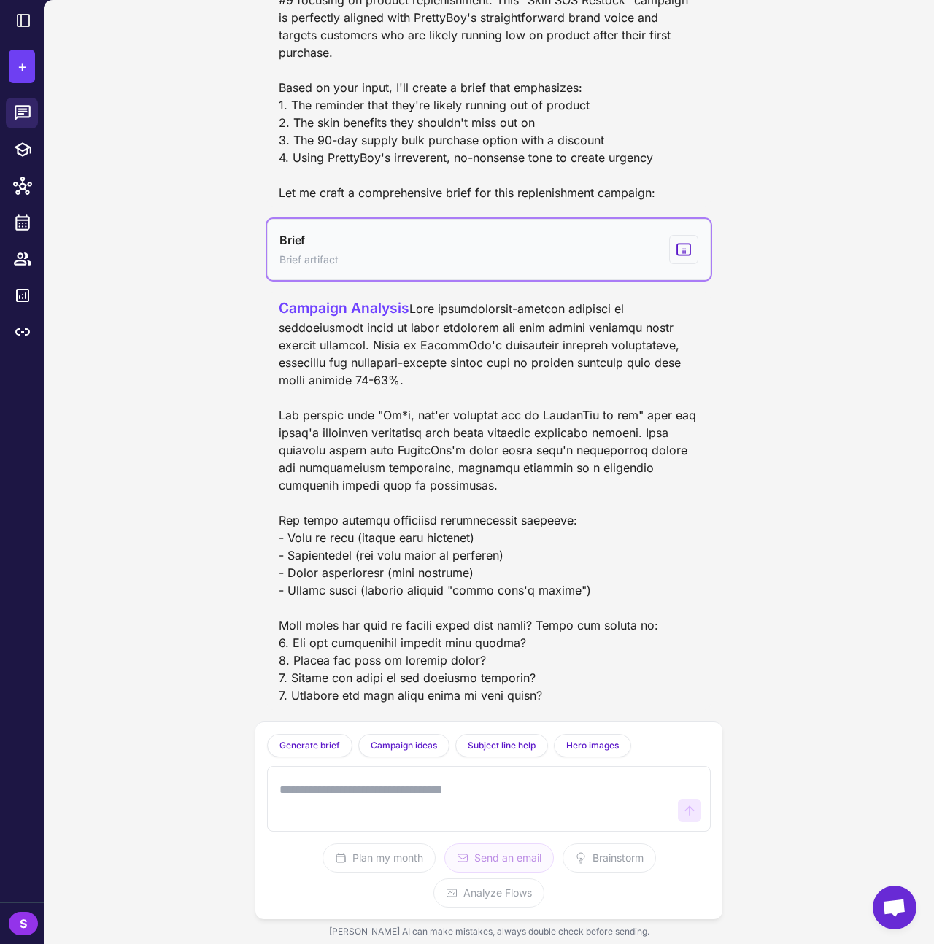
click at [701, 230] on button "Brief Brief artifact" at bounding box center [489, 249] width 444 height 61
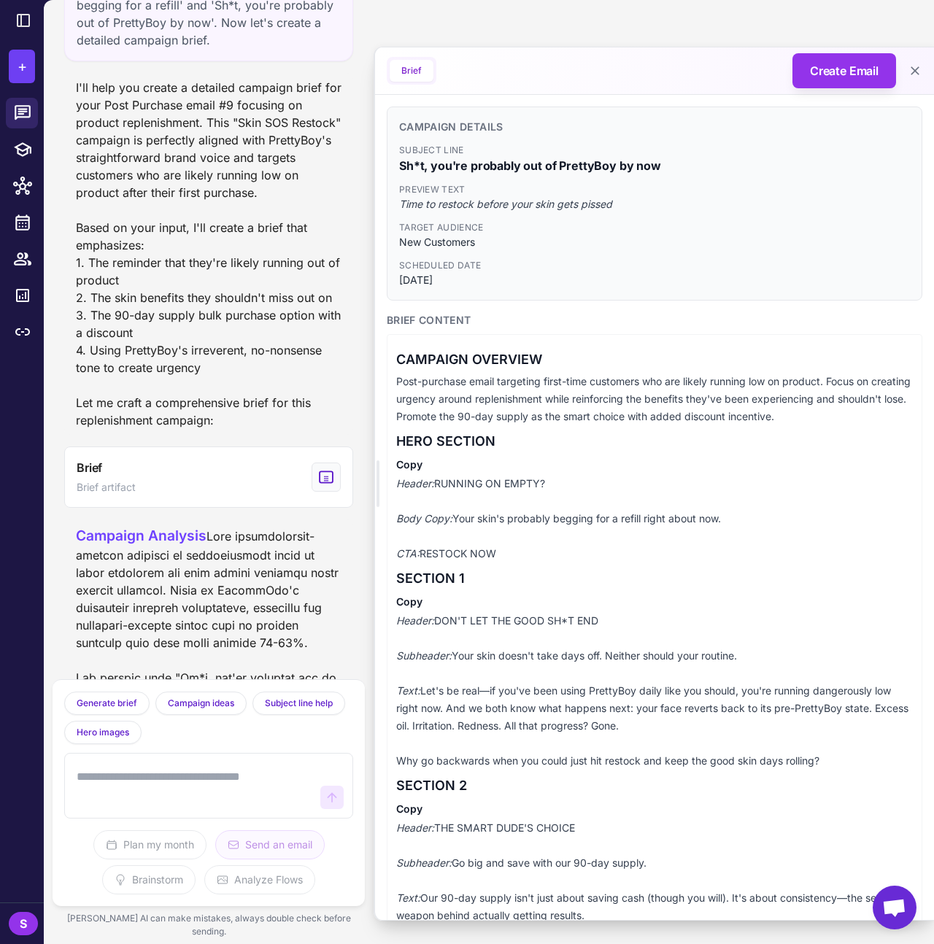
click at [680, 234] on span "New Customers" at bounding box center [654, 242] width 511 height 16
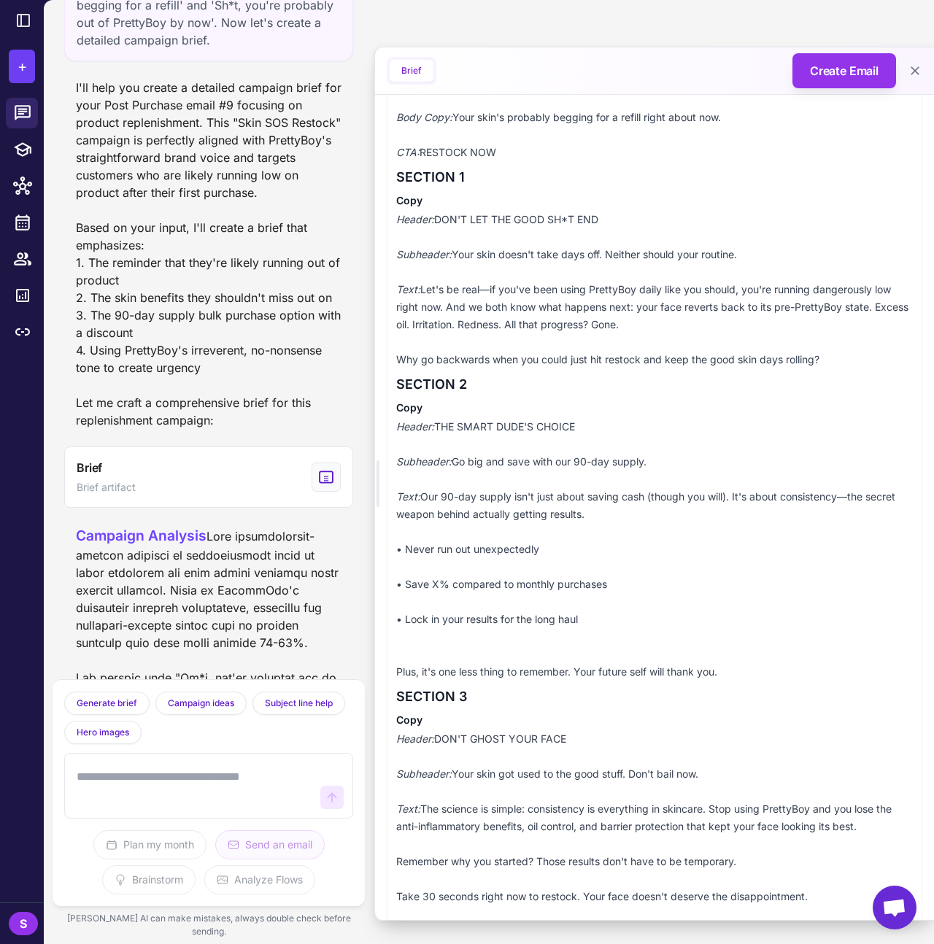
scroll to position [776, 0]
